Goal: Transaction & Acquisition: Book appointment/travel/reservation

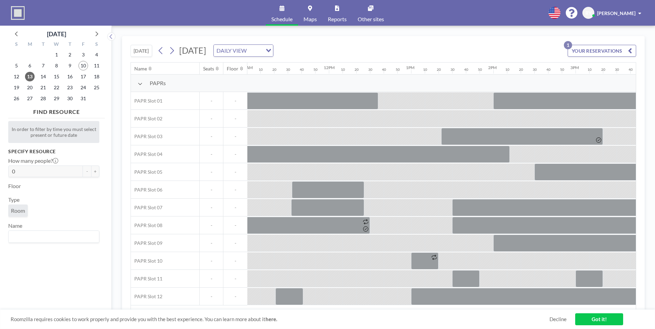
scroll to position [0, 1054]
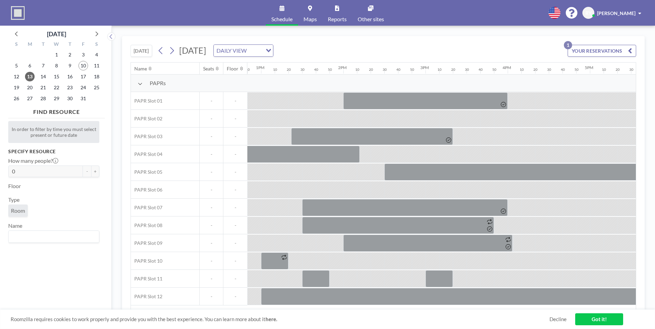
click at [560, 320] on link "Decline" at bounding box center [557, 319] width 17 height 7
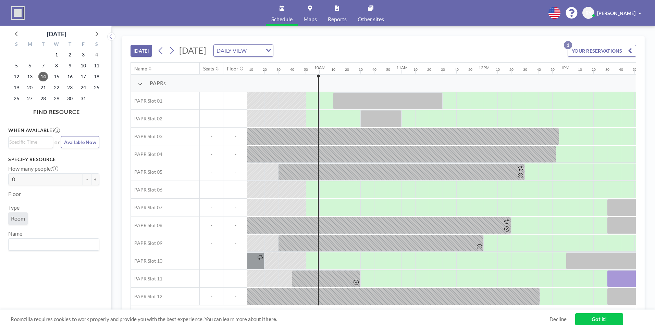
scroll to position [0, 794]
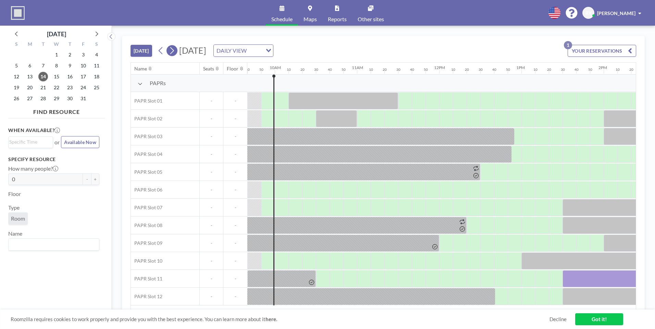
click at [173, 51] on icon at bounding box center [171, 51] width 7 height 10
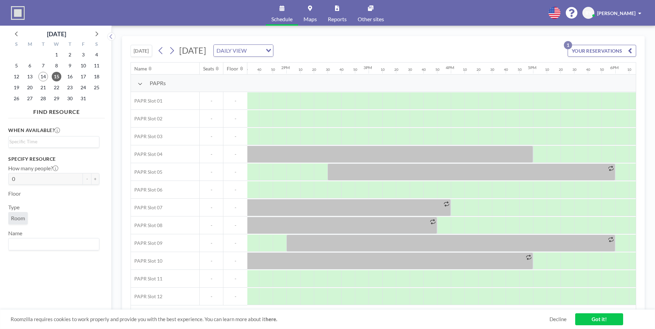
scroll to position [0, 1146]
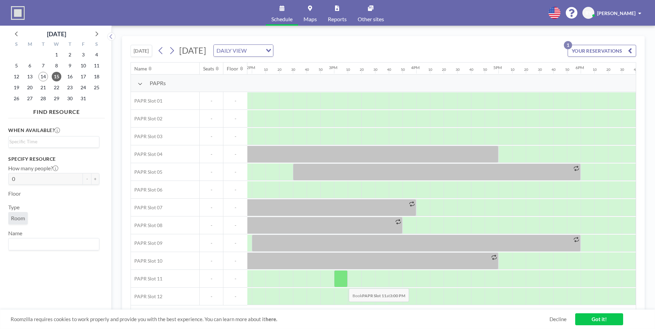
drag, startPoint x: 335, startPoint y: 283, endPoint x: 343, endPoint y: 283, distance: 7.9
click at [343, 283] on div at bounding box center [341, 278] width 14 height 17
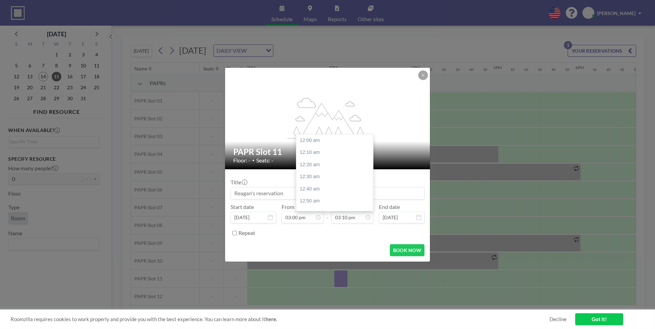
scroll to position [1109, 0]
click at [367, 217] on icon at bounding box center [367, 217] width 5 height 5
click at [325, 179] on div "06:00 pm" at bounding box center [336, 176] width 80 height 12
type input "06:00 pm"
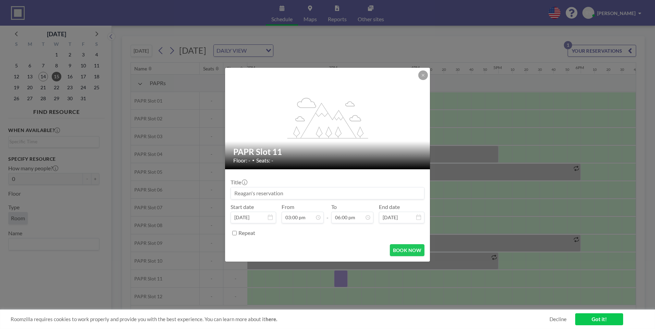
scroll to position [0, 0]
click at [406, 251] on button "BOOK NOW" at bounding box center [407, 250] width 35 height 12
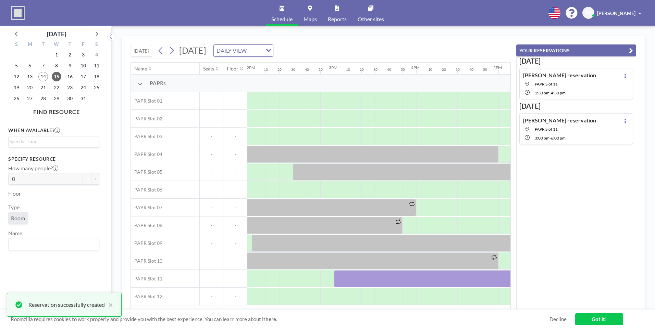
click at [632, 48] on icon "button" at bounding box center [630, 51] width 4 height 8
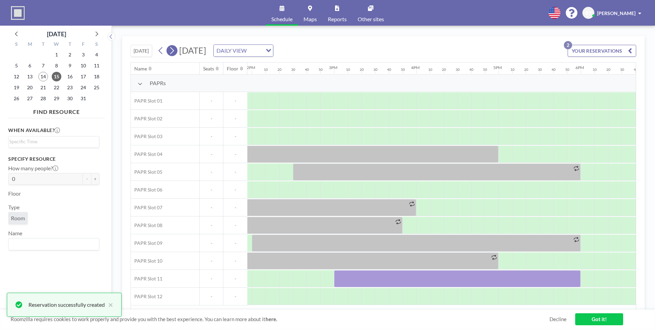
click at [175, 51] on icon at bounding box center [171, 51] width 7 height 10
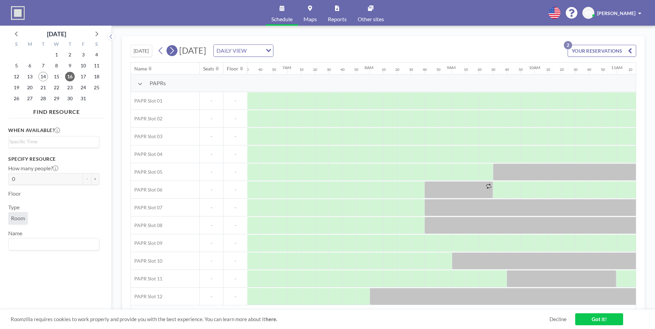
scroll to position [0, 644]
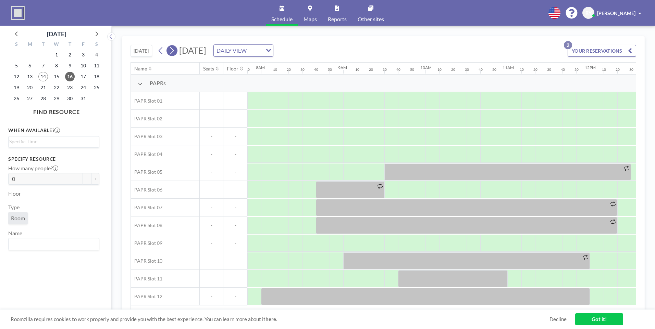
click at [175, 49] on icon at bounding box center [171, 51] width 7 height 10
